Goal: Find specific page/section: Find specific page/section

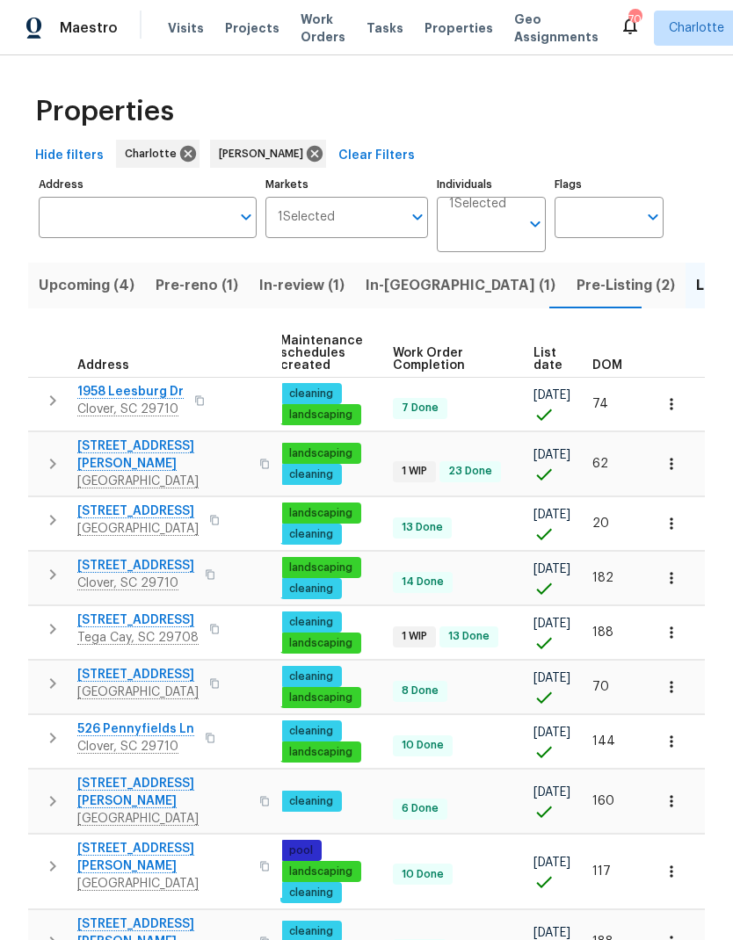
scroll to position [0, 256]
click at [598, 361] on span "DOM" at bounding box center [607, 365] width 30 height 12
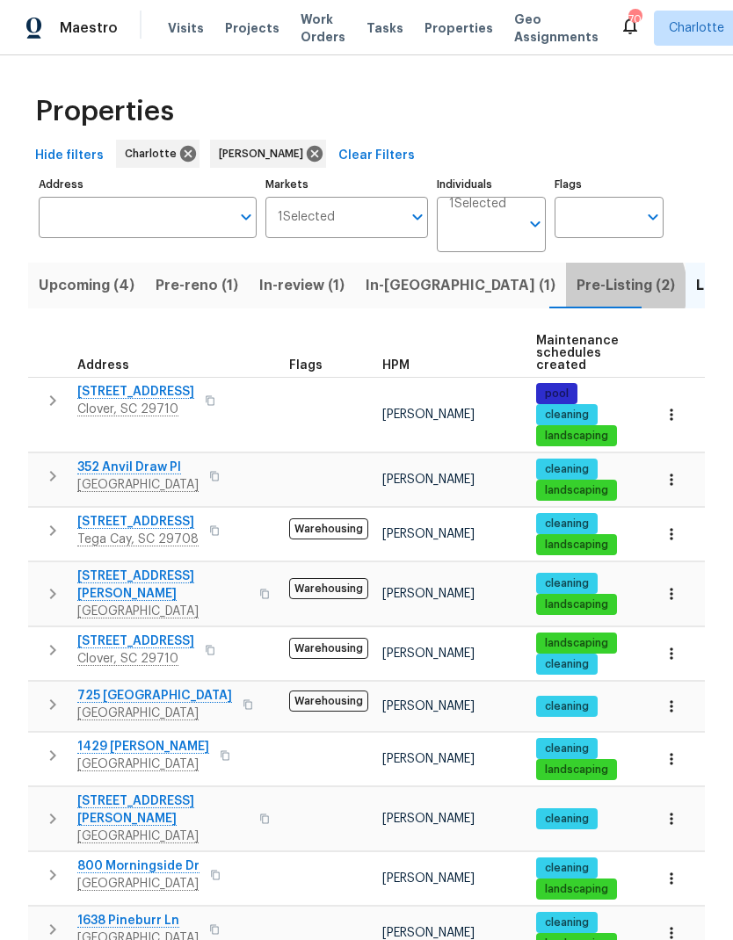
click at [576, 291] on span "Pre-Listing (2)" at bounding box center [625, 285] width 98 height 25
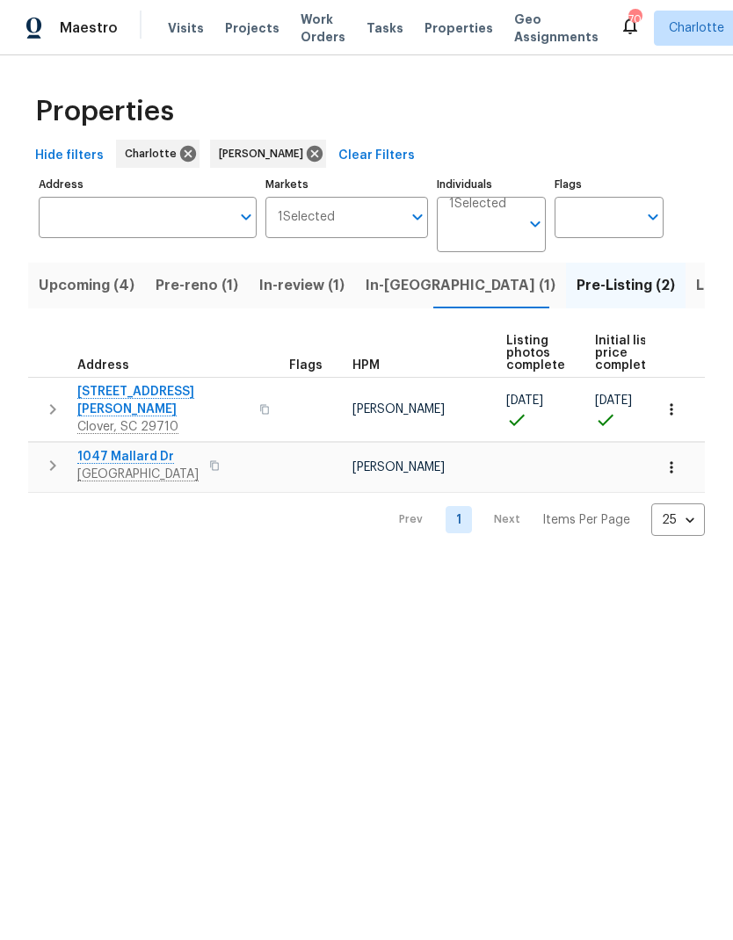
click at [175, 297] on span "Pre-reno (1)" at bounding box center [197, 285] width 83 height 25
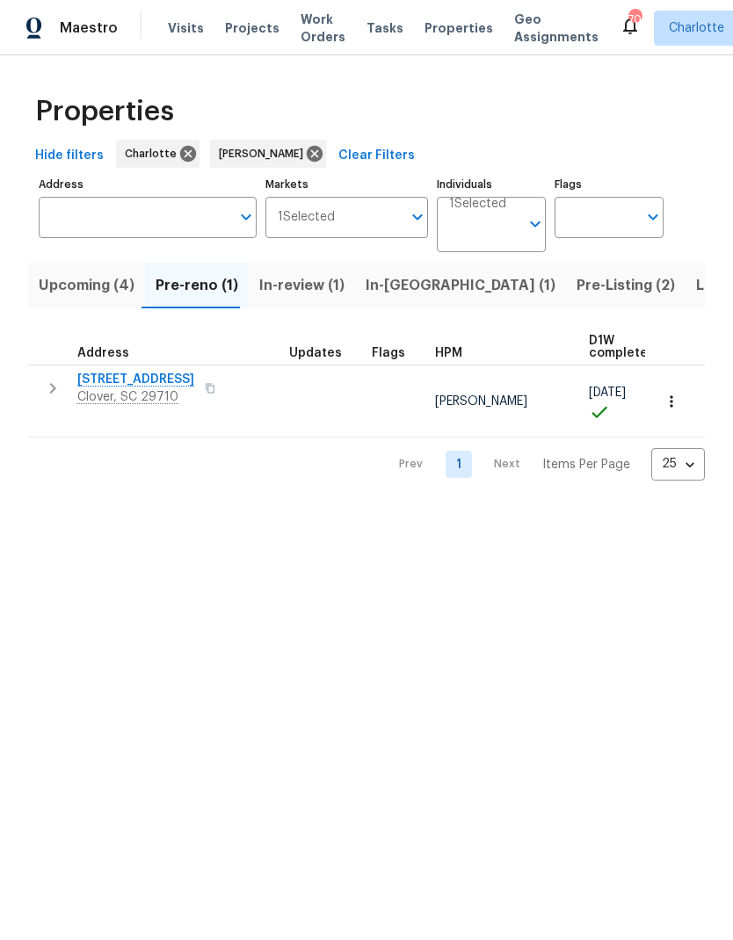
click at [269, 279] on span "In-review (1)" at bounding box center [301, 285] width 85 height 25
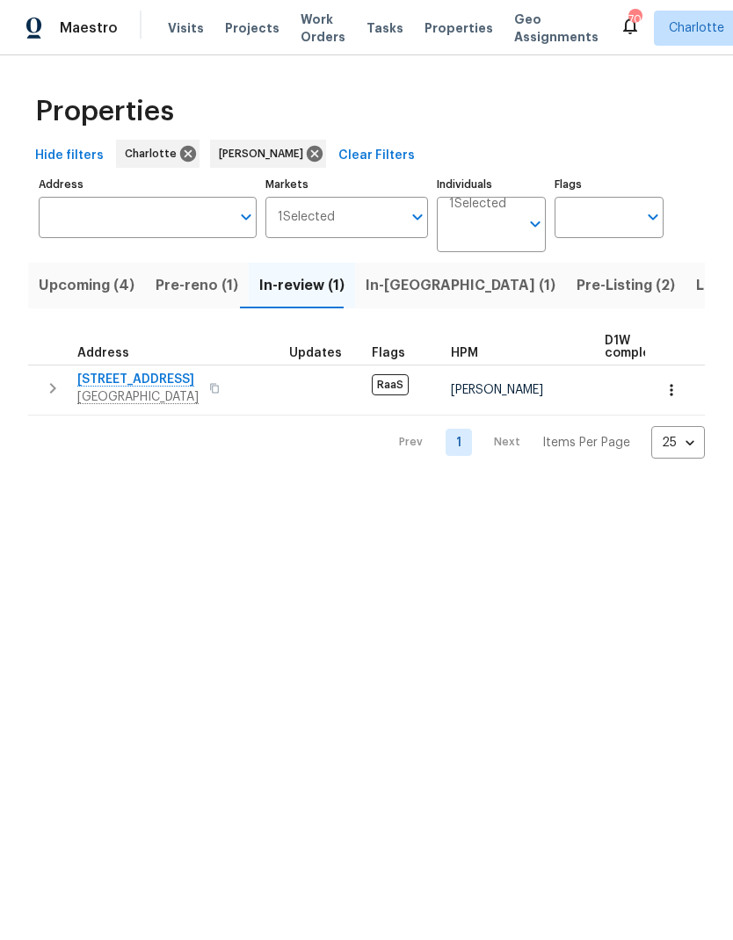
click at [682, 406] on button "button" at bounding box center [671, 390] width 39 height 39
click at [84, 513] on div at bounding box center [366, 470] width 733 height 940
click at [675, 397] on icon "button" at bounding box center [672, 390] width 18 height 18
click at [273, 632] on div at bounding box center [366, 470] width 733 height 940
click at [54, 390] on icon "button" at bounding box center [53, 388] width 6 height 11
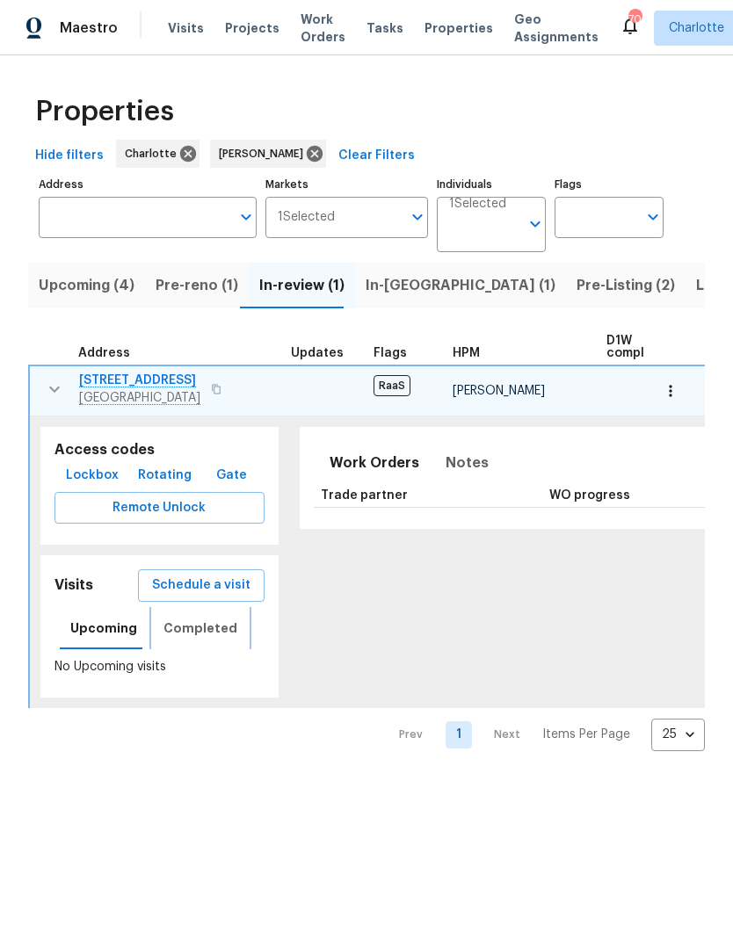
click at [191, 643] on button "Completed" at bounding box center [200, 628] width 95 height 42
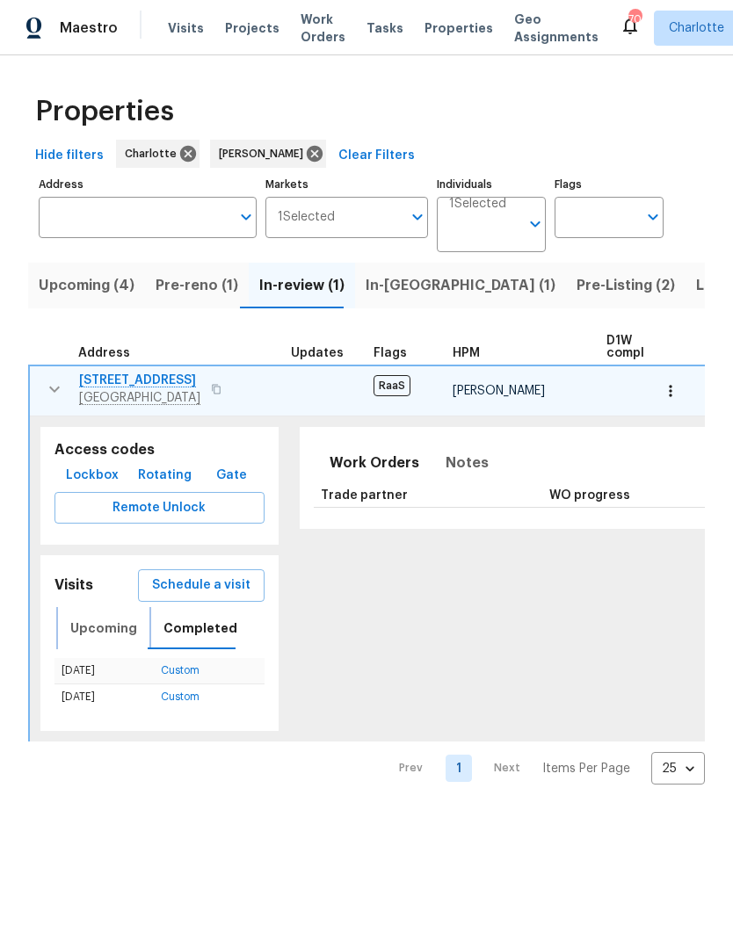
click at [105, 621] on span "Upcoming" at bounding box center [103, 629] width 67 height 22
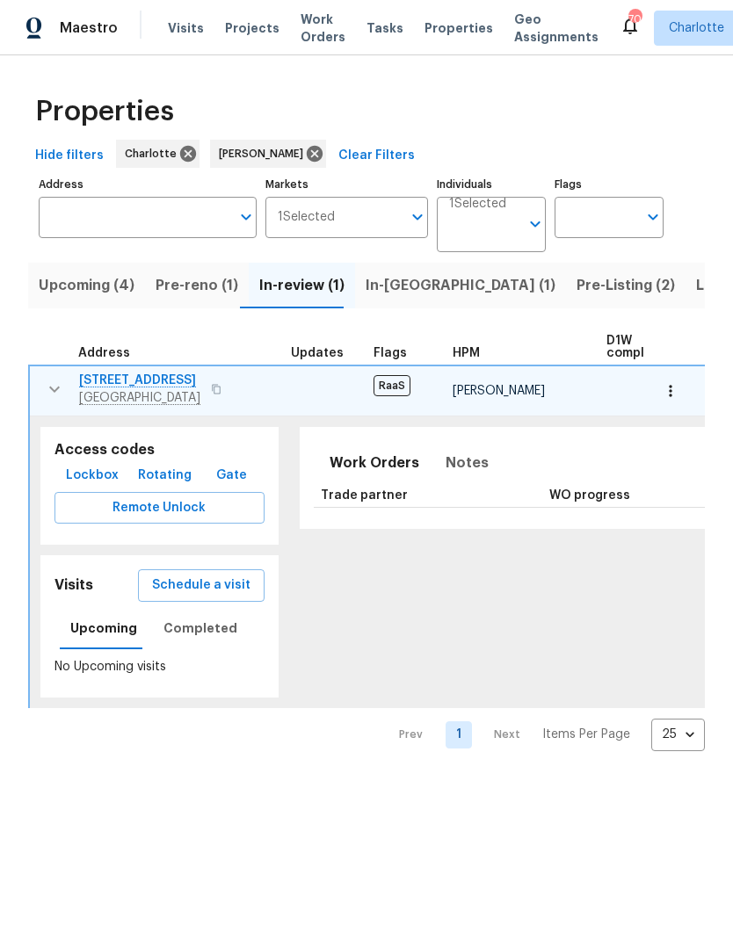
click at [100, 382] on span "2520 Barrington Ct" at bounding box center [139, 381] width 121 height 18
click at [44, 388] on icon "button" at bounding box center [54, 389] width 21 height 21
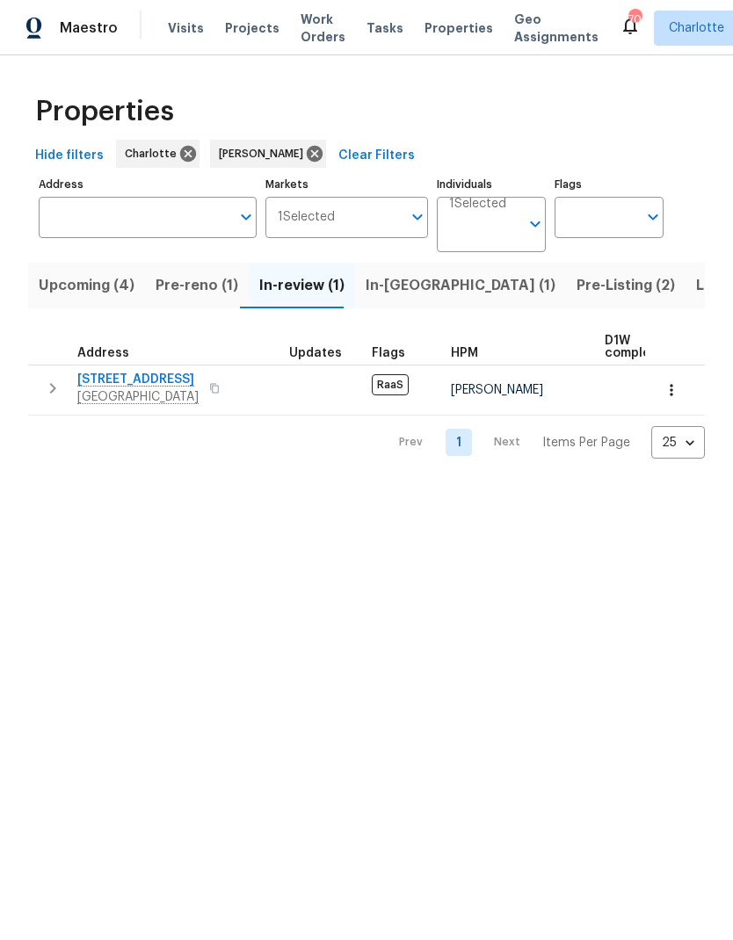
click at [33, 284] on button "Upcoming (4)" at bounding box center [86, 286] width 117 height 46
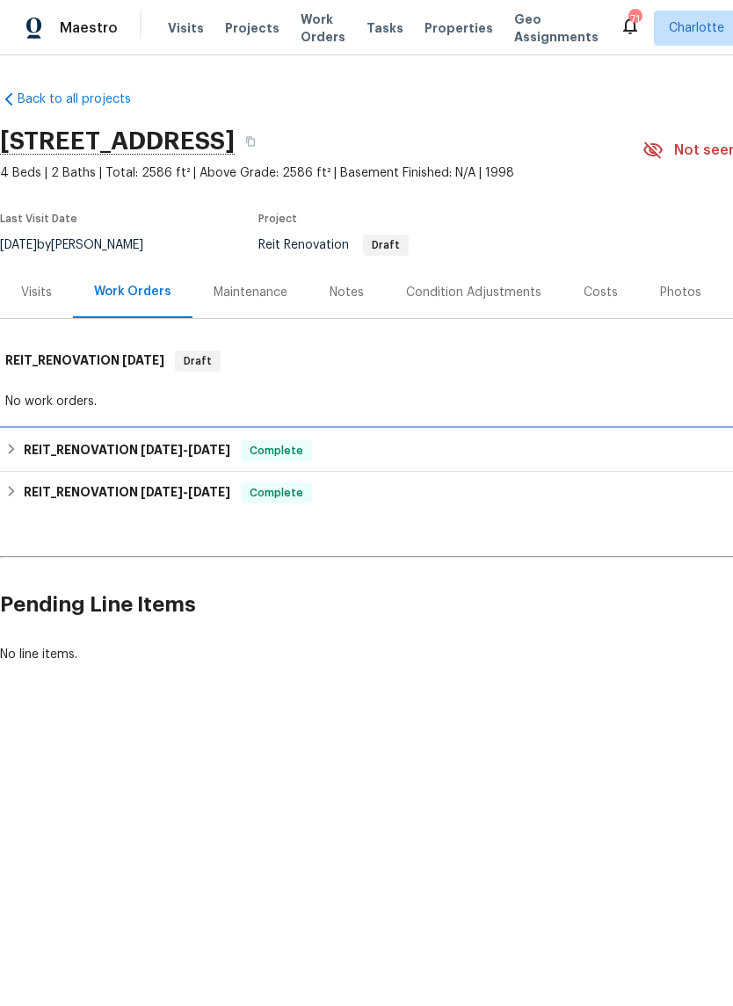
click at [47, 452] on h6 "REIT_RENOVATION [DATE] - [DATE]" at bounding box center [127, 450] width 207 height 21
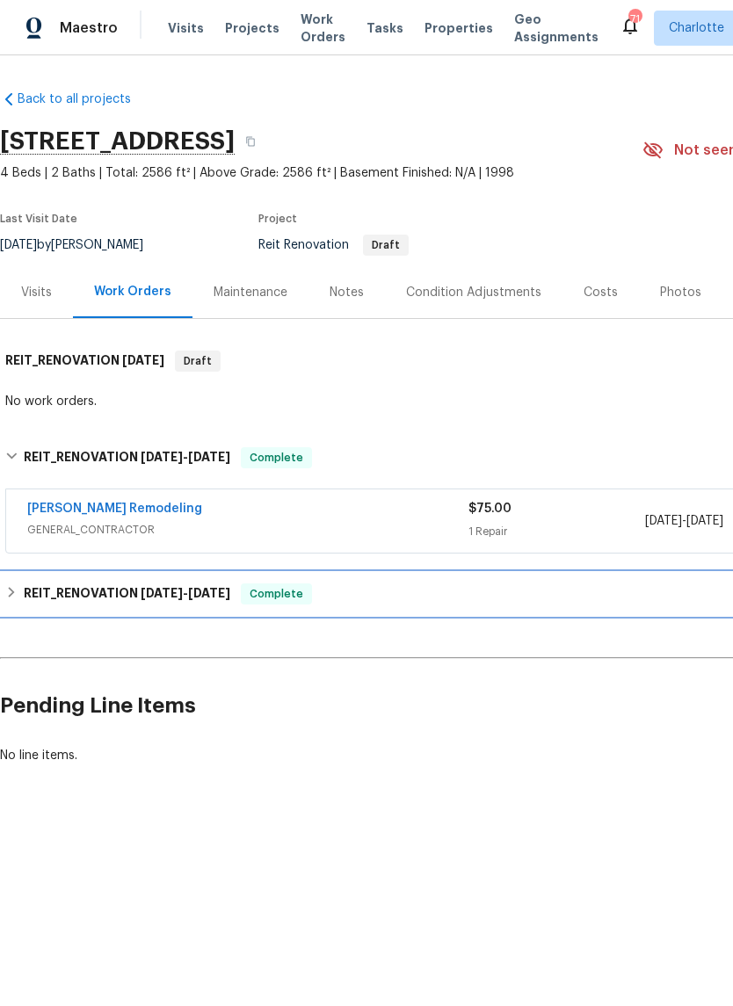
click at [91, 603] on h6 "REIT_RENOVATION [DATE] - [DATE]" at bounding box center [127, 593] width 207 height 21
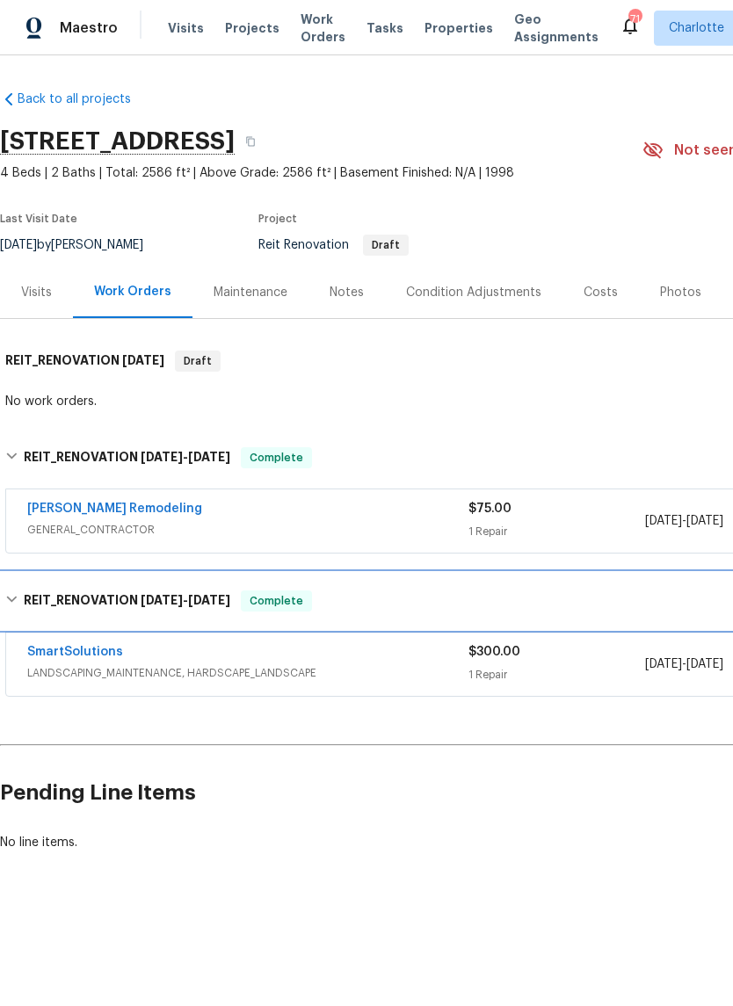
click at [85, 605] on h6 "REIT_RENOVATION [DATE] - [DATE]" at bounding box center [127, 601] width 207 height 21
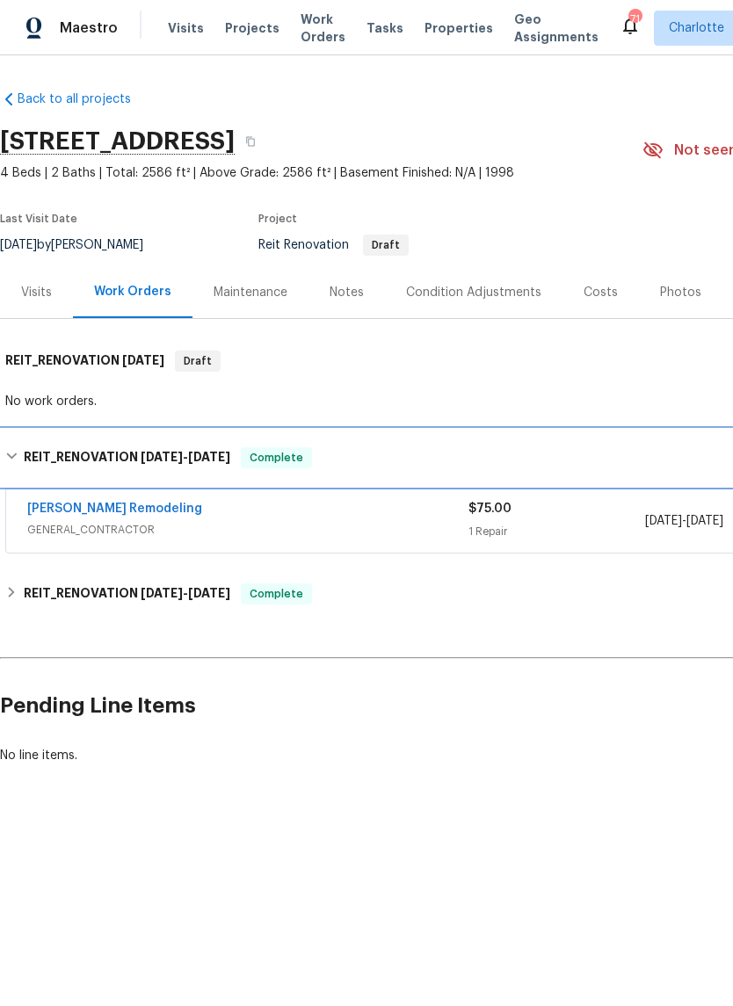
click at [47, 467] on h6 "REIT_RENOVATION [DATE] - [DATE]" at bounding box center [127, 457] width 207 height 21
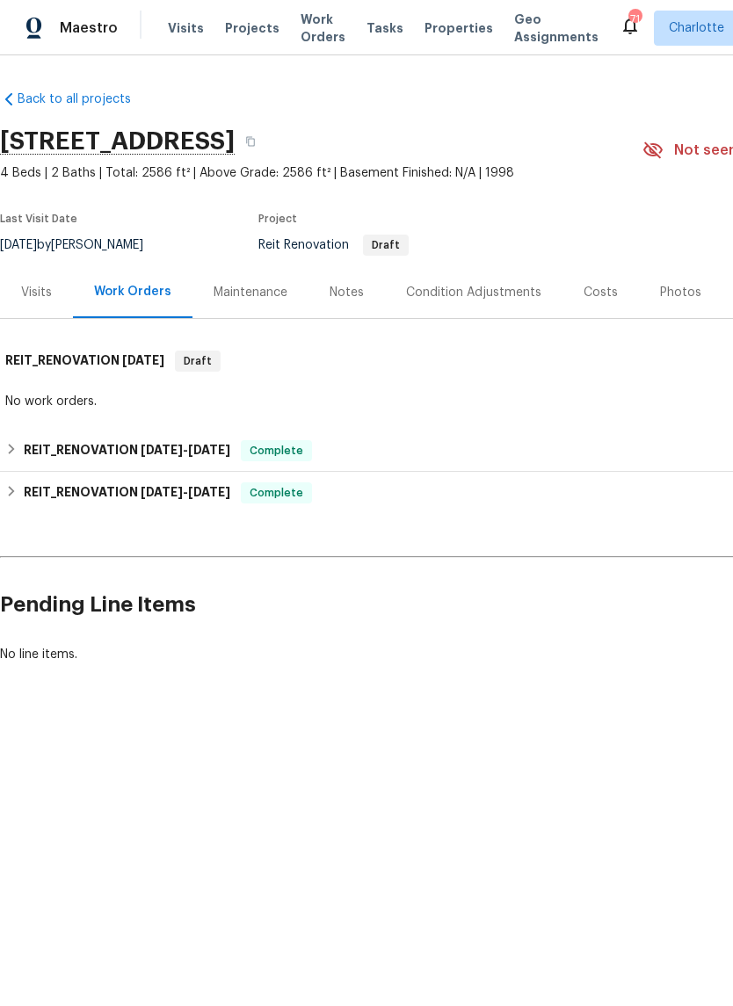
click at [342, 286] on div "Notes" at bounding box center [347, 293] width 34 height 18
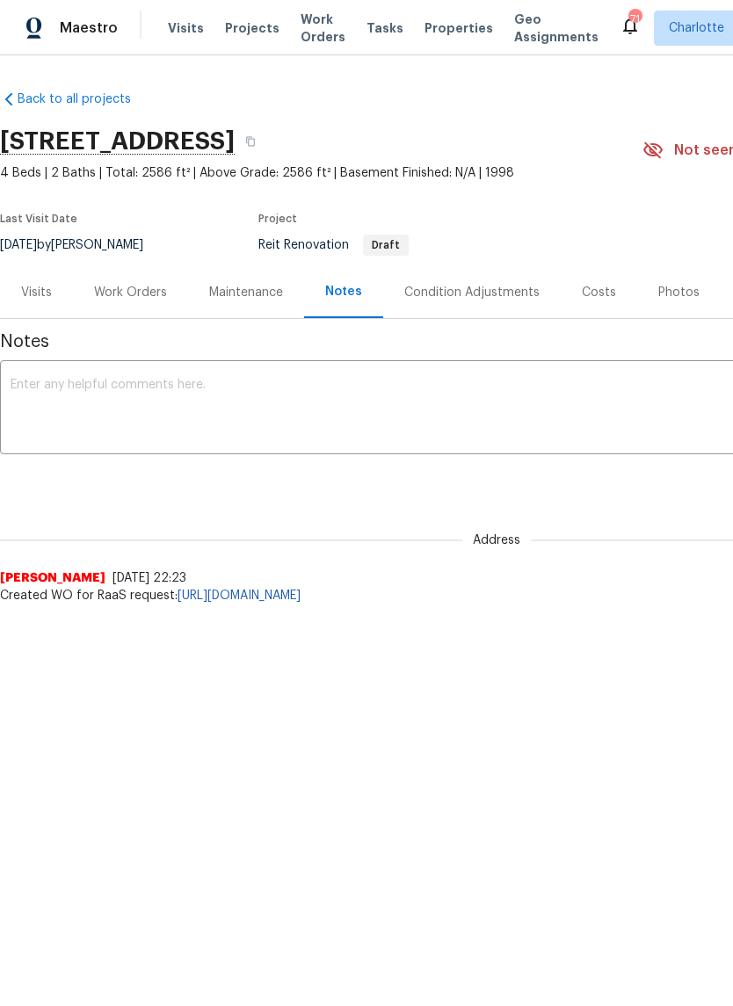
click at [284, 591] on link "[URL][DOMAIN_NAME]" at bounding box center [239, 596] width 123 height 12
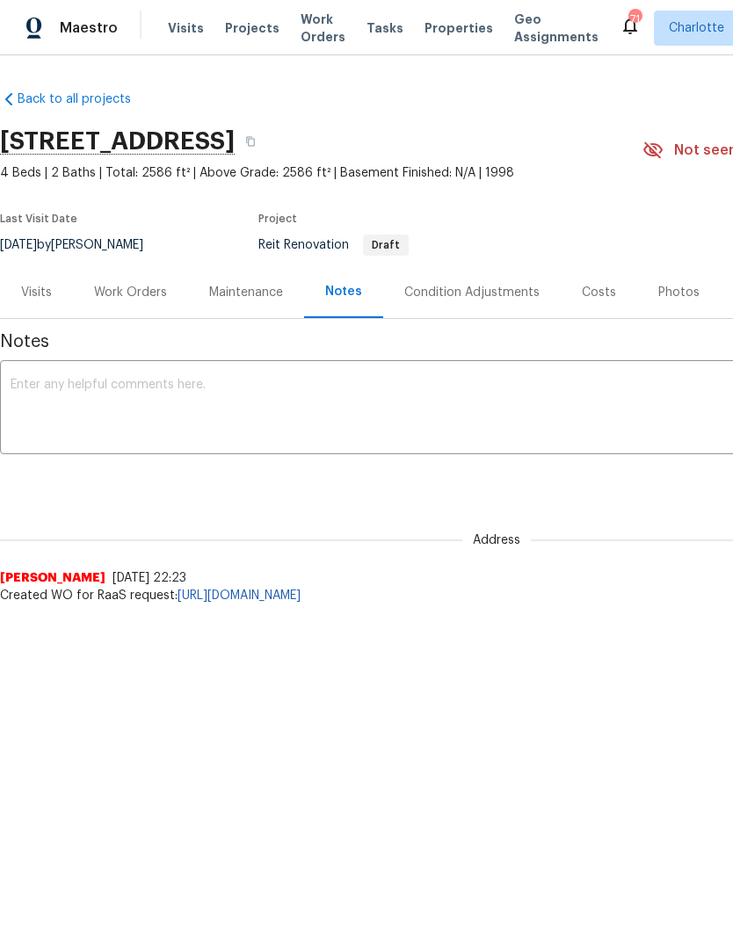
click at [406, 610] on div "Back to all projects [STREET_ADDRESS] 4 Beds | 2 Baths | Total: 2586 ft² | Abov…" at bounding box center [366, 382] width 733 height 655
click at [301, 598] on link "[URL][DOMAIN_NAME]" at bounding box center [239, 596] width 123 height 12
